Goal: Find specific page/section: Find specific page/section

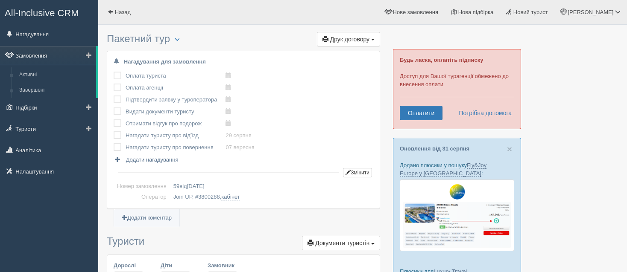
click at [58, 53] on link "Замовлення" at bounding box center [48, 55] width 96 height 19
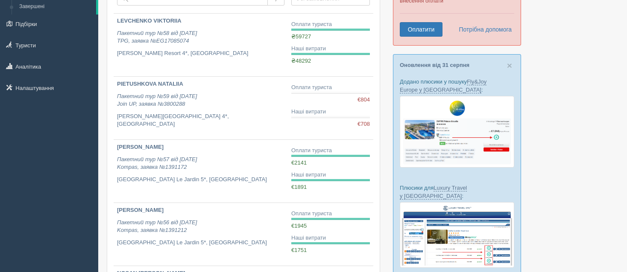
scroll to position [85, 0]
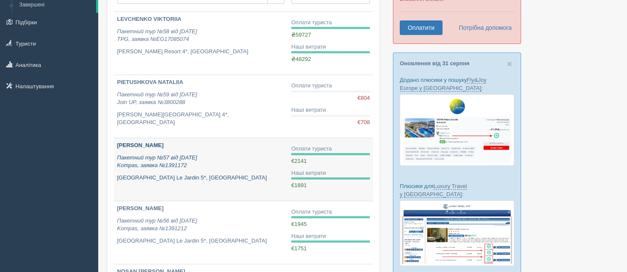
click at [179, 162] on icon "Пакетний тур №57 від 22.07.2025 Kompas, заявка №1391172" at bounding box center [157, 162] width 80 height 15
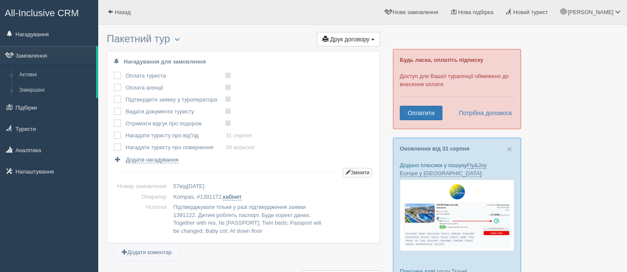
click at [234, 194] on link "кабінет" at bounding box center [232, 197] width 18 height 7
